Goal: Task Accomplishment & Management: Manage account settings

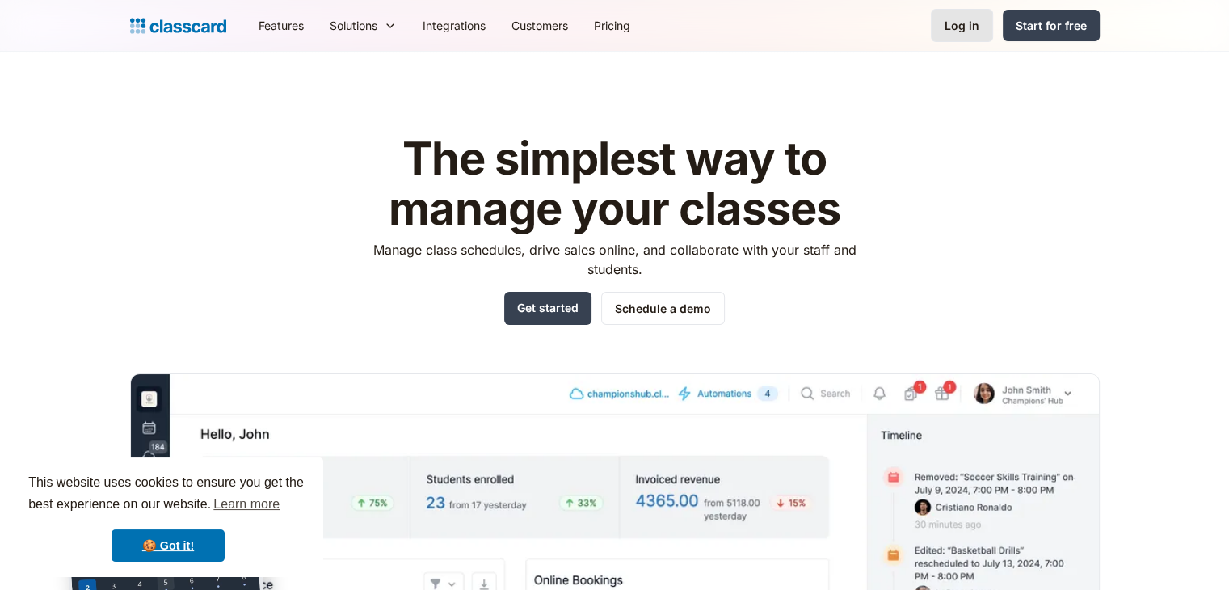
click at [964, 30] on div "Log in" at bounding box center [962, 25] width 35 height 17
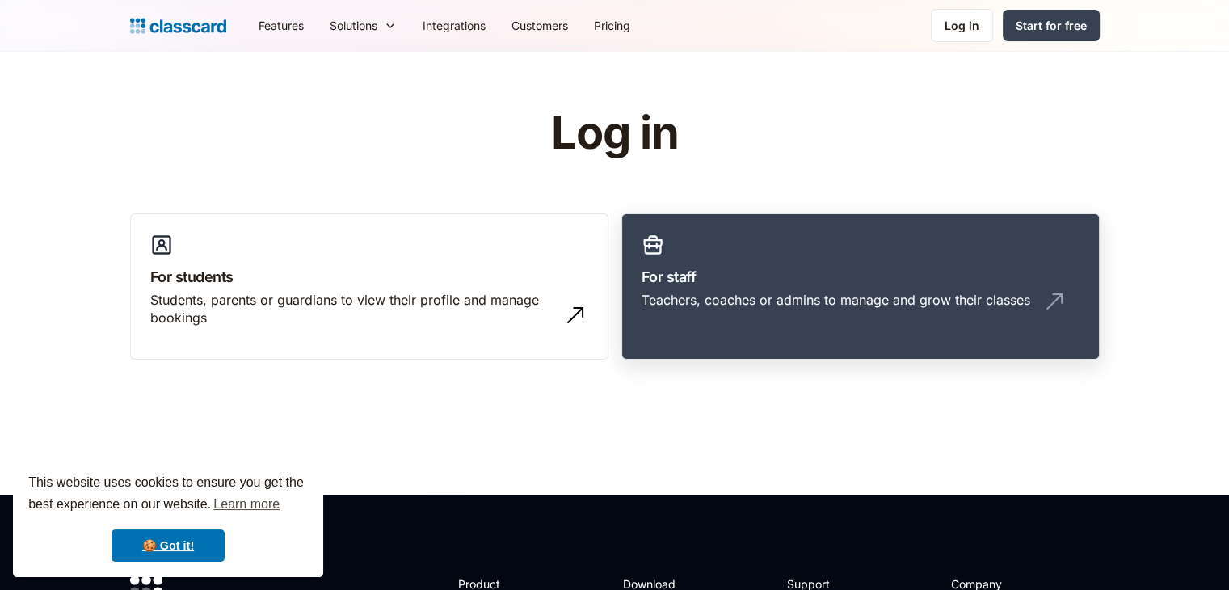
click at [726, 292] on div "Teachers, coaches or admins to manage and grow their classes" at bounding box center [836, 300] width 389 height 18
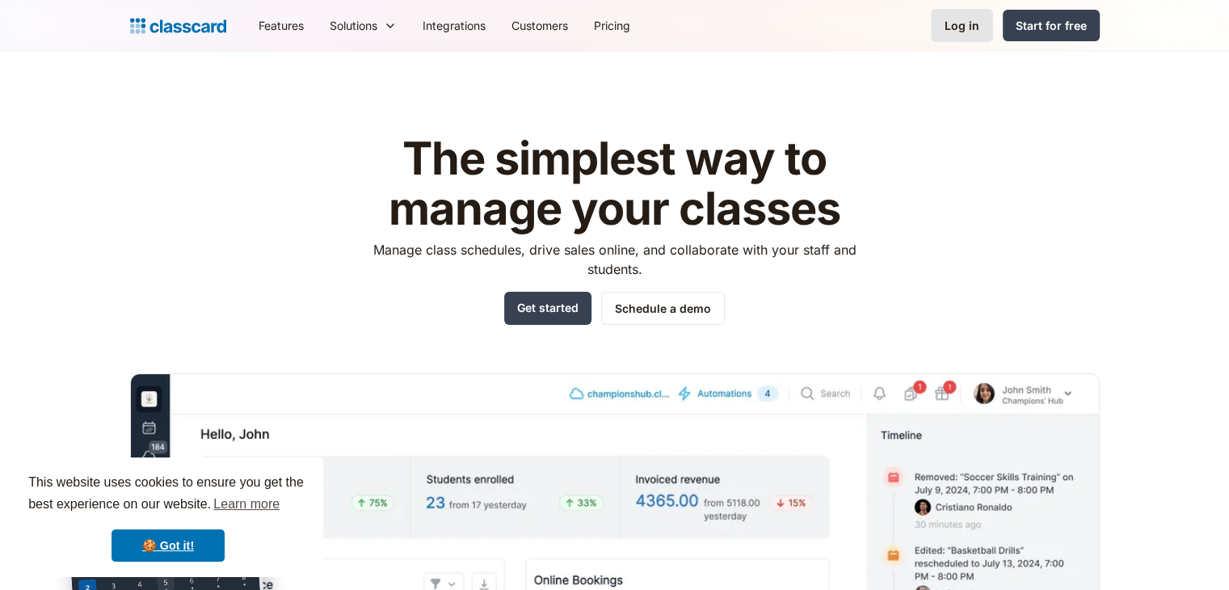
click at [968, 34] on link "Log in" at bounding box center [962, 25] width 62 height 33
